Goal: Task Accomplishment & Management: Use online tool/utility

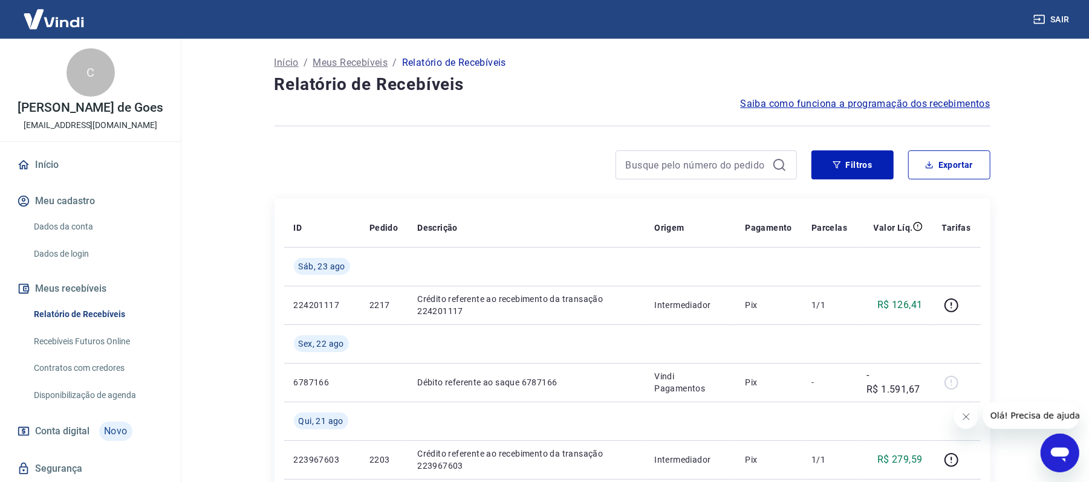
click at [95, 349] on link "Recebíveis Futuros Online" at bounding box center [97, 341] width 137 height 25
